Goal: Task Accomplishment & Management: Use online tool/utility

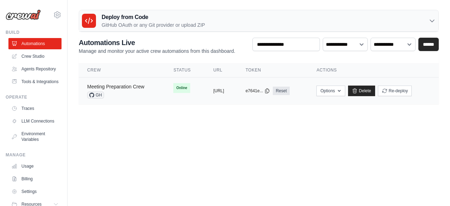
click at [141, 86] on link "Meeting Preparation Crew" at bounding box center [115, 87] width 57 height 6
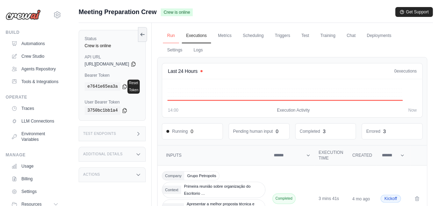
click at [179, 35] on link "Run" at bounding box center [171, 35] width 16 height 15
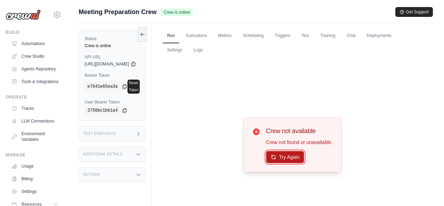
click at [303, 158] on button "Try Again" at bounding box center [285, 157] width 38 height 12
click at [33, 55] on link "Crew Studio" at bounding box center [35, 56] width 53 height 11
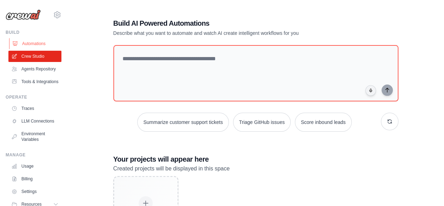
click at [34, 45] on link "Automations" at bounding box center [35, 43] width 53 height 11
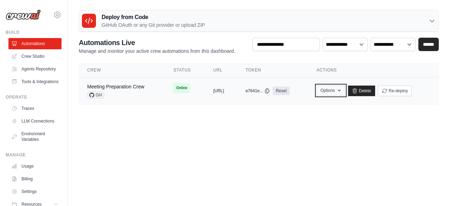
click at [340, 90] on icon "button" at bounding box center [339, 91] width 3 height 2
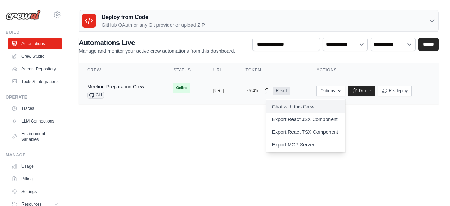
click at [339, 107] on link "Chat with this Crew" at bounding box center [305, 106] width 79 height 13
click at [268, 122] on body "strafacci.gilberto@gmail.com Settings Build Automations Resources" at bounding box center [225, 103] width 450 height 206
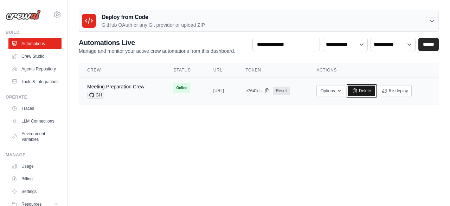
click at [375, 90] on link "Delete" at bounding box center [361, 90] width 27 height 11
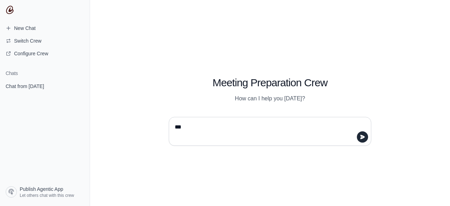
type textarea "****"
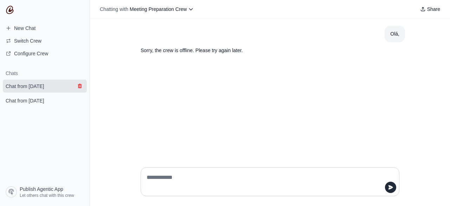
click at [82, 85] on icon "submit" at bounding box center [80, 86] width 4 height 5
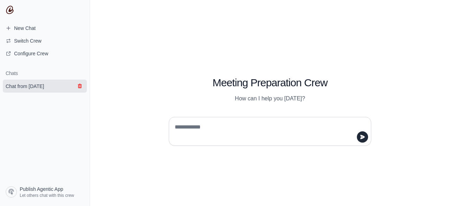
click at [80, 85] on icon "submit" at bounding box center [80, 86] width 4 height 5
